Goal: Information Seeking & Learning: Learn about a topic

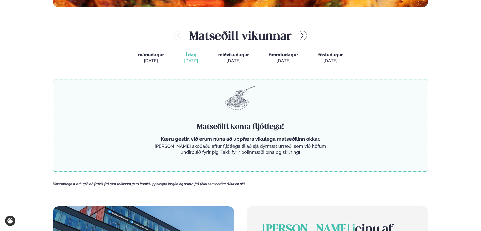
scroll to position [226, 0]
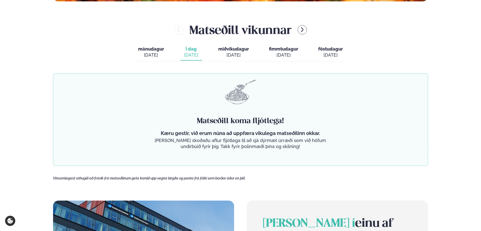
click at [219, 47] on span "miðvikudagur" at bounding box center [233, 48] width 31 height 5
click at [193, 52] on div "[DATE]" at bounding box center [191, 55] width 14 height 6
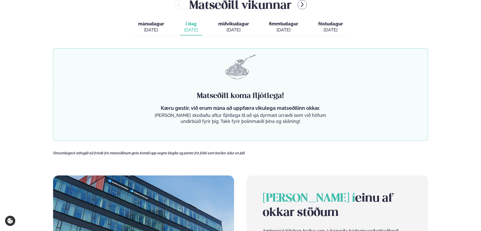
scroll to position [179, 0]
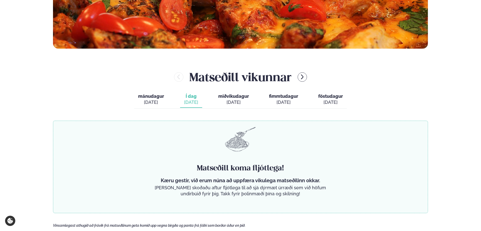
drag, startPoint x: 129, startPoint y: 100, endPoint x: 142, endPoint y: 98, distance: 12.8
click at [130, 100] on div "Matseðill vikunnar mánudagur mán. sep. 15 Í dag Í d. sep. 16 miðvikudagur mið. …" at bounding box center [240, 141] width 375 height 144
click at [145, 97] on span "mánudagur" at bounding box center [151, 95] width 26 height 5
click at [199, 99] on button "Í dag Í d. sep. 16" at bounding box center [191, 99] width 22 height 17
click at [225, 97] on span "miðvikudagur" at bounding box center [233, 95] width 31 height 5
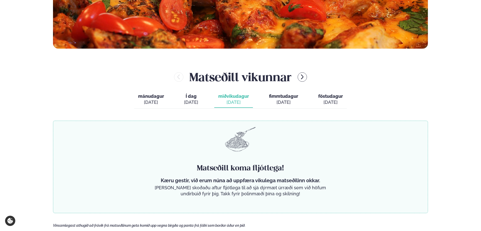
click at [272, 99] on button "fimmtudagur fim. sep. 18" at bounding box center [283, 99] width 37 height 17
click at [315, 95] on button "föstudagur fös. sep. 19" at bounding box center [330, 99] width 33 height 17
drag, startPoint x: 225, startPoint y: 97, endPoint x: 193, endPoint y: 100, distance: 32.3
click at [217, 100] on button "miðvikudagur mið. sep. 17" at bounding box center [233, 99] width 39 height 17
click at [191, 101] on div "[DATE]" at bounding box center [191, 102] width 14 height 6
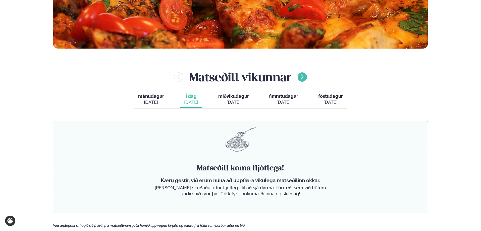
click at [306, 79] on button "menu-btn-right" at bounding box center [302, 76] width 9 height 9
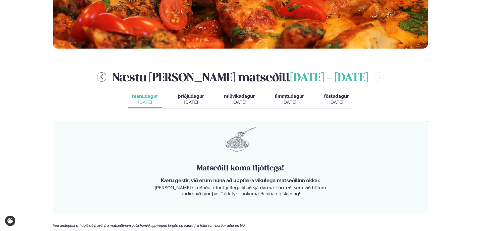
click at [196, 98] on span "þriðjudagur" at bounding box center [191, 95] width 26 height 5
click at [127, 78] on div "Næstu viku matseðill september 22 - 26" at bounding box center [240, 77] width 375 height 16
click at [105, 78] on icon "menu-btn-left" at bounding box center [102, 77] width 6 height 6
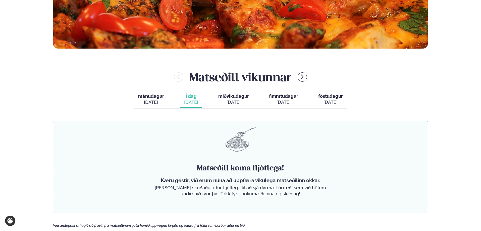
click at [193, 103] on div "[DATE]" at bounding box center [191, 102] width 14 height 6
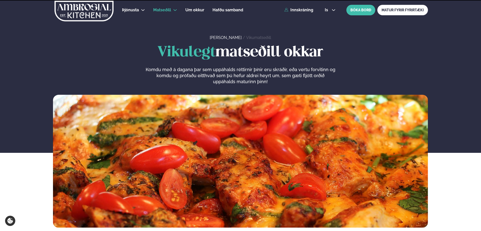
scroll to position [232, 0]
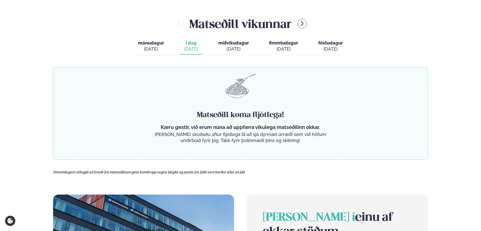
click at [238, 47] on div "[DATE]" at bounding box center [233, 49] width 31 height 6
click at [278, 45] on span "fimmtudagur" at bounding box center [283, 42] width 29 height 5
click at [334, 46] on div "[DATE]" at bounding box center [330, 49] width 25 height 6
drag, startPoint x: 199, startPoint y: 54, endPoint x: 201, endPoint y: 52, distance: 2.8
click at [199, 53] on button "Í dag Í d. sep. 16" at bounding box center [191, 46] width 22 height 17
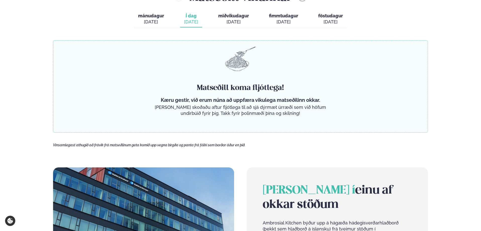
scroll to position [251, 0]
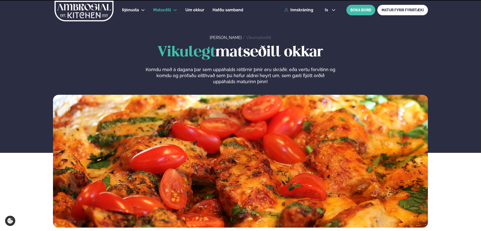
scroll to position [251, 0]
